Goal: Register for event/course

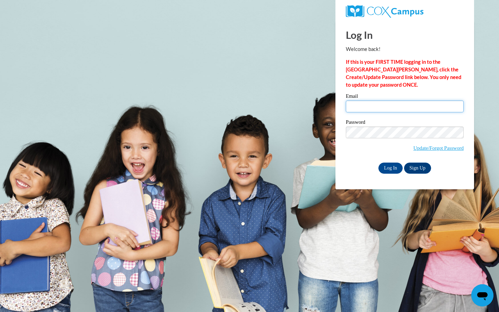
type input "tianashae04@gmail.com"
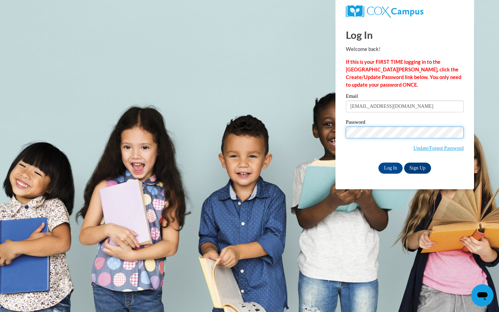
click at [390, 167] on input "Log In" at bounding box center [391, 168] width 24 height 11
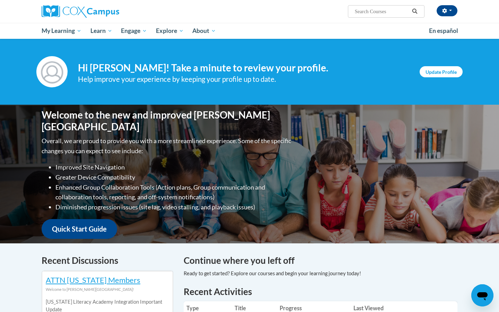
click at [443, 75] on link "Update Profile" at bounding box center [441, 71] width 43 height 11
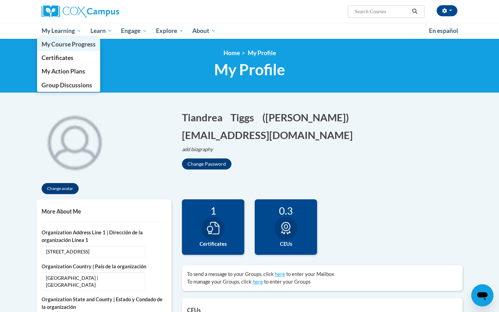
click at [76, 45] on span "My Course Progress" at bounding box center [69, 44] width 54 height 7
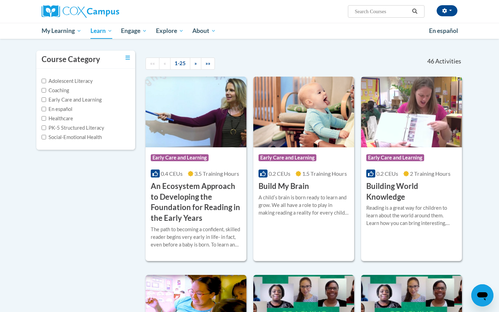
scroll to position [55, 0]
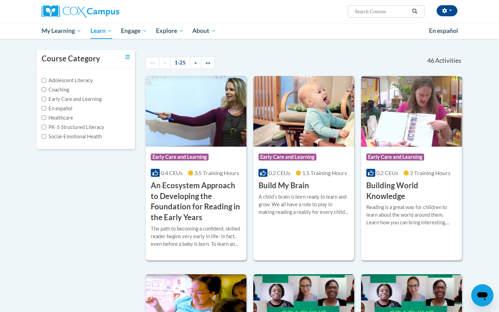
click at [295, 186] on h3 "Build My Brain" at bounding box center [284, 185] width 51 height 11
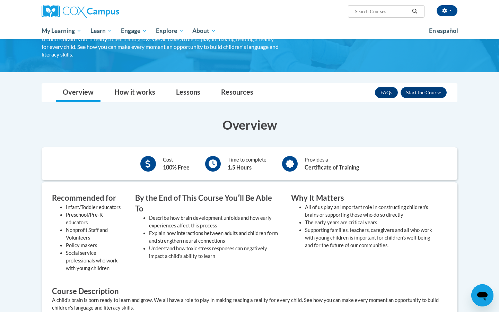
scroll to position [56, 0]
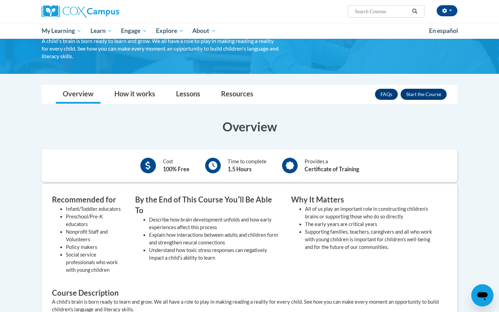
click at [421, 93] on button "Enroll" at bounding box center [424, 94] width 46 height 11
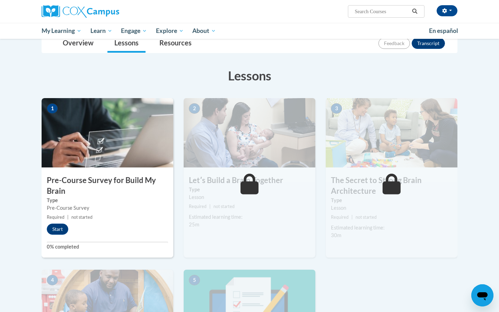
scroll to position [91, 0]
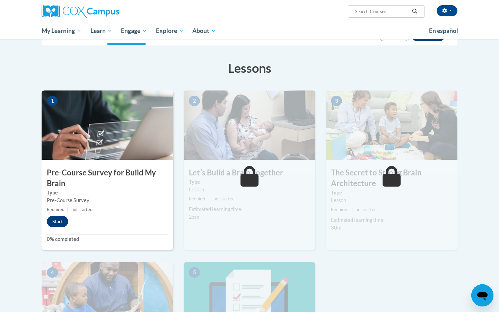
click at [58, 223] on button "Start" at bounding box center [58, 221] width 22 height 11
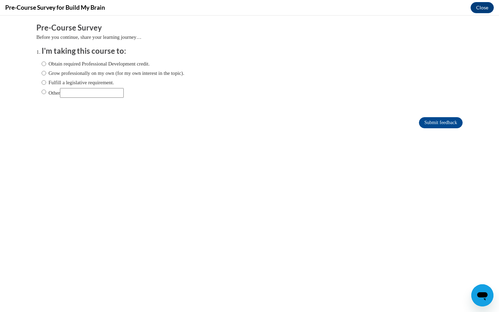
scroll to position [0, 0]
click at [44, 63] on input "Obtain required Professional Development credit." at bounding box center [44, 64] width 5 height 8
radio input "true"
click at [430, 123] on input "Submit feedback" at bounding box center [441, 122] width 44 height 11
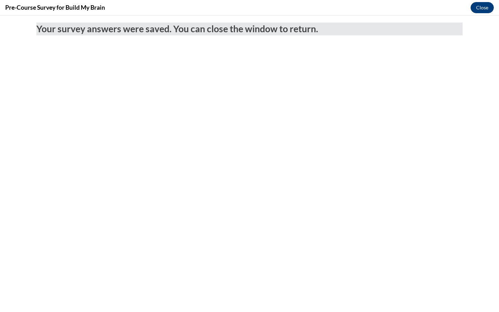
click at [485, 8] on button "Close" at bounding box center [482, 7] width 23 height 11
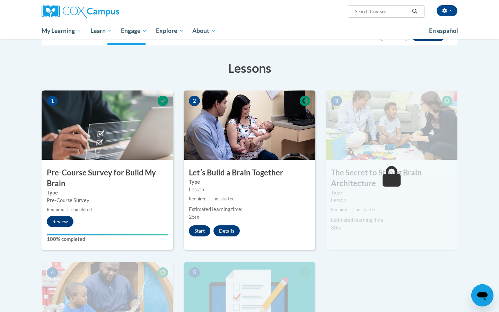
click at [203, 229] on button "Start" at bounding box center [200, 230] width 22 height 11
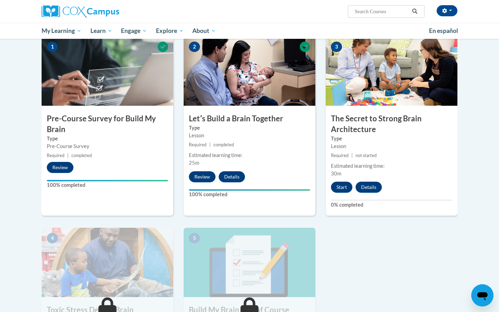
scroll to position [145, 0]
click at [342, 188] on button "Start" at bounding box center [342, 186] width 22 height 11
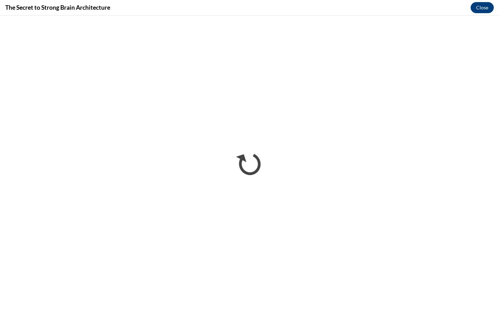
scroll to position [0, 0]
